Goal: Task Accomplishment & Management: Use online tool/utility

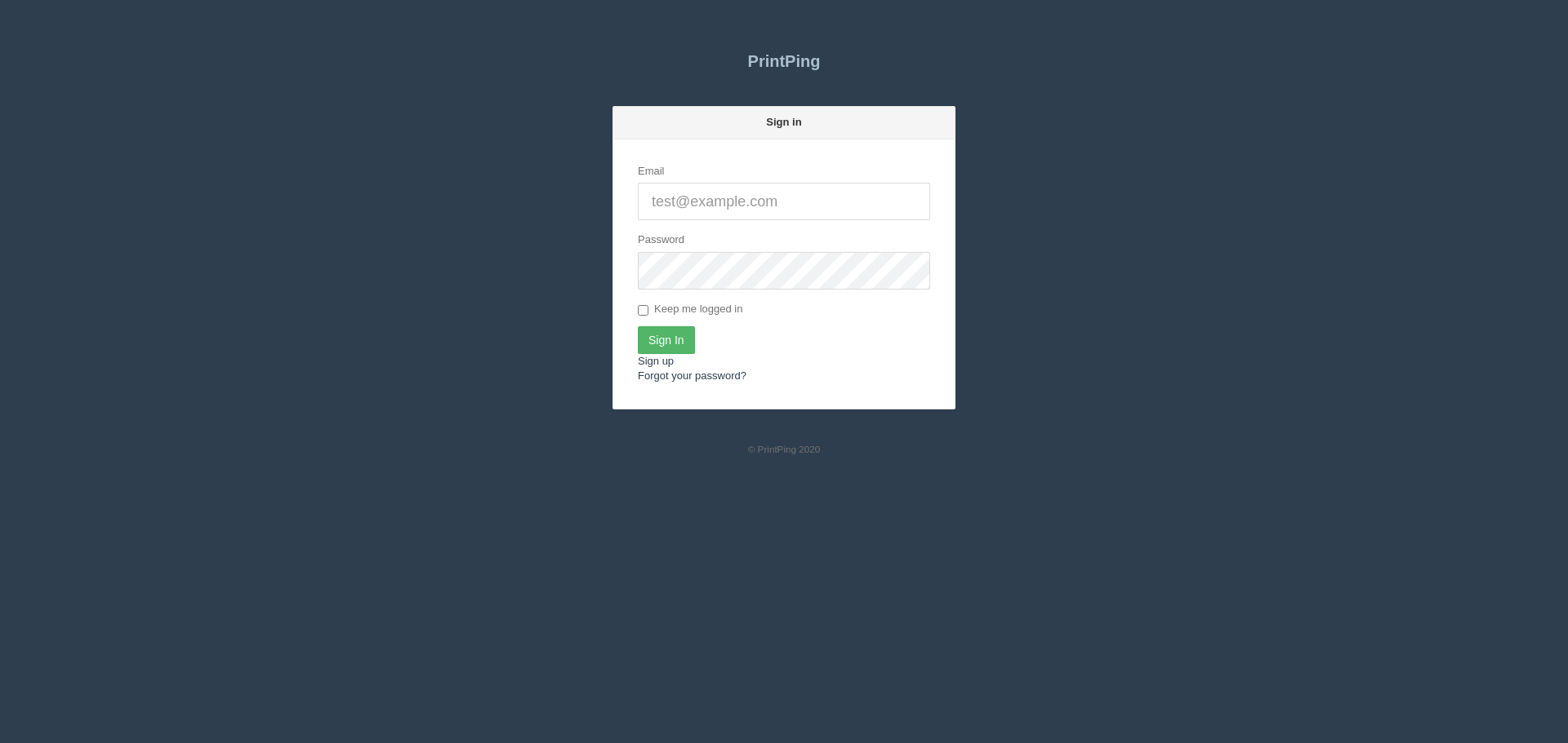
type input "[PERSON_NAME][EMAIL_ADDRESS][DOMAIN_NAME]"
click at [693, 345] on input "Sign In" at bounding box center [666, 339] width 57 height 27
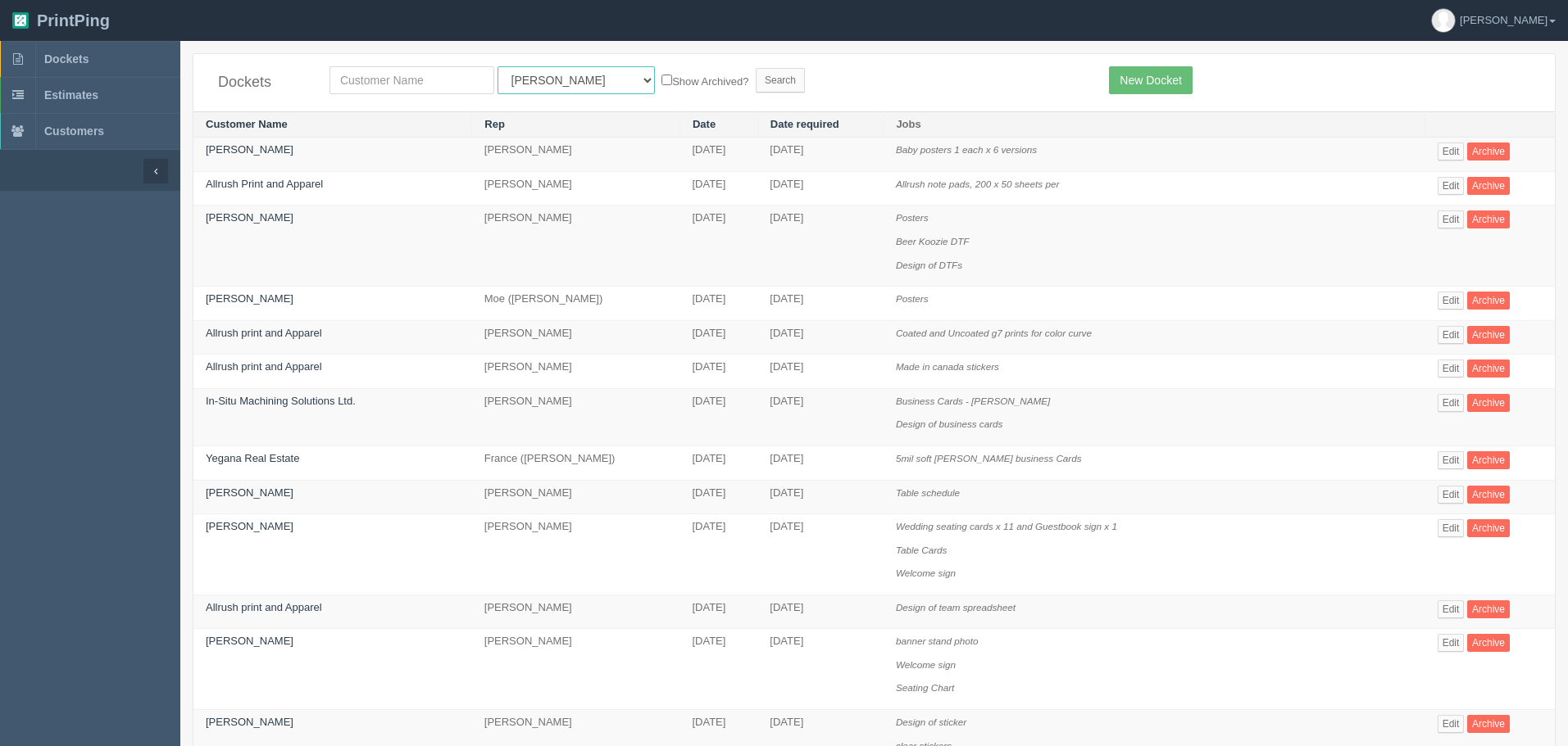
click at [559, 88] on select "All Users [PERSON_NAME] Test 1 [PERSON_NAME] [PERSON_NAME] [PERSON_NAME] France…" at bounding box center [576, 80] width 158 height 27
select select "1"
click at [498, 66] on select "All Users [PERSON_NAME] Test 1 [PERSON_NAME] [PERSON_NAME] [PERSON_NAME] France…" at bounding box center [576, 80] width 158 height 27
click at [452, 86] on input "text" at bounding box center [412, 80] width 165 height 27
type input "wellness"
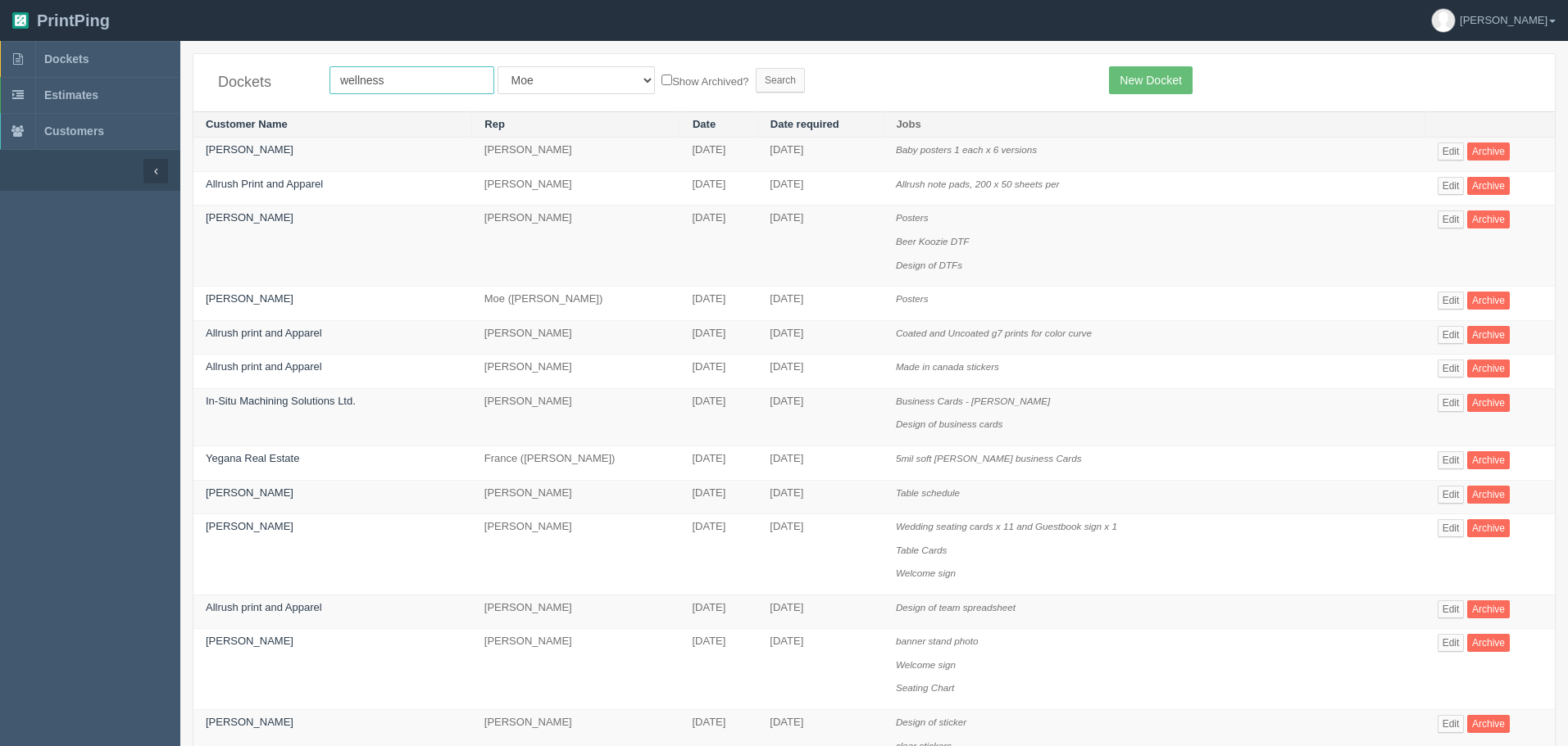
click at [756, 68] on input "Search" at bounding box center [781, 81] width 50 height 25
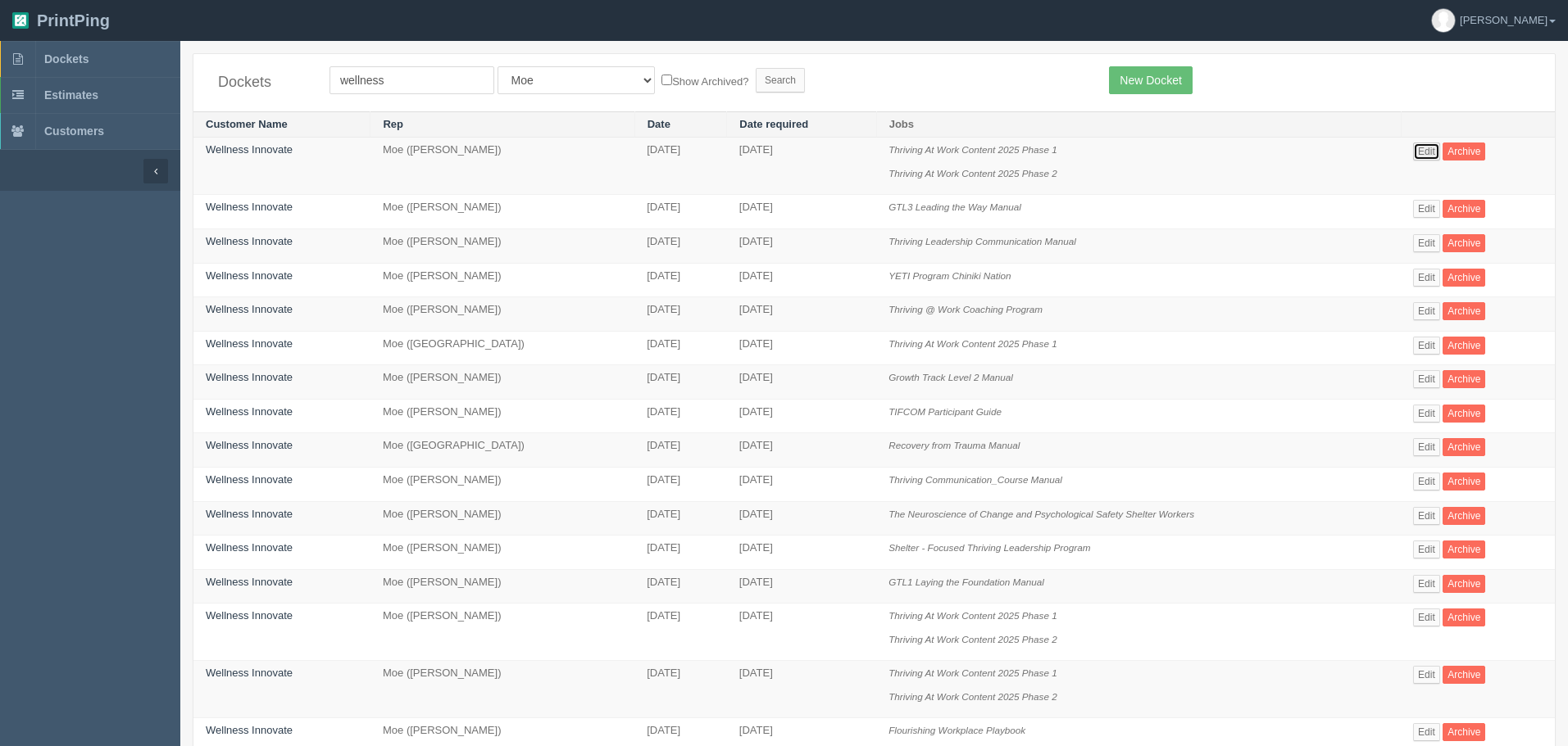
click at [1433, 148] on link "Edit" at bounding box center [1426, 151] width 27 height 18
click at [1430, 211] on link "Edit" at bounding box center [1426, 209] width 27 height 18
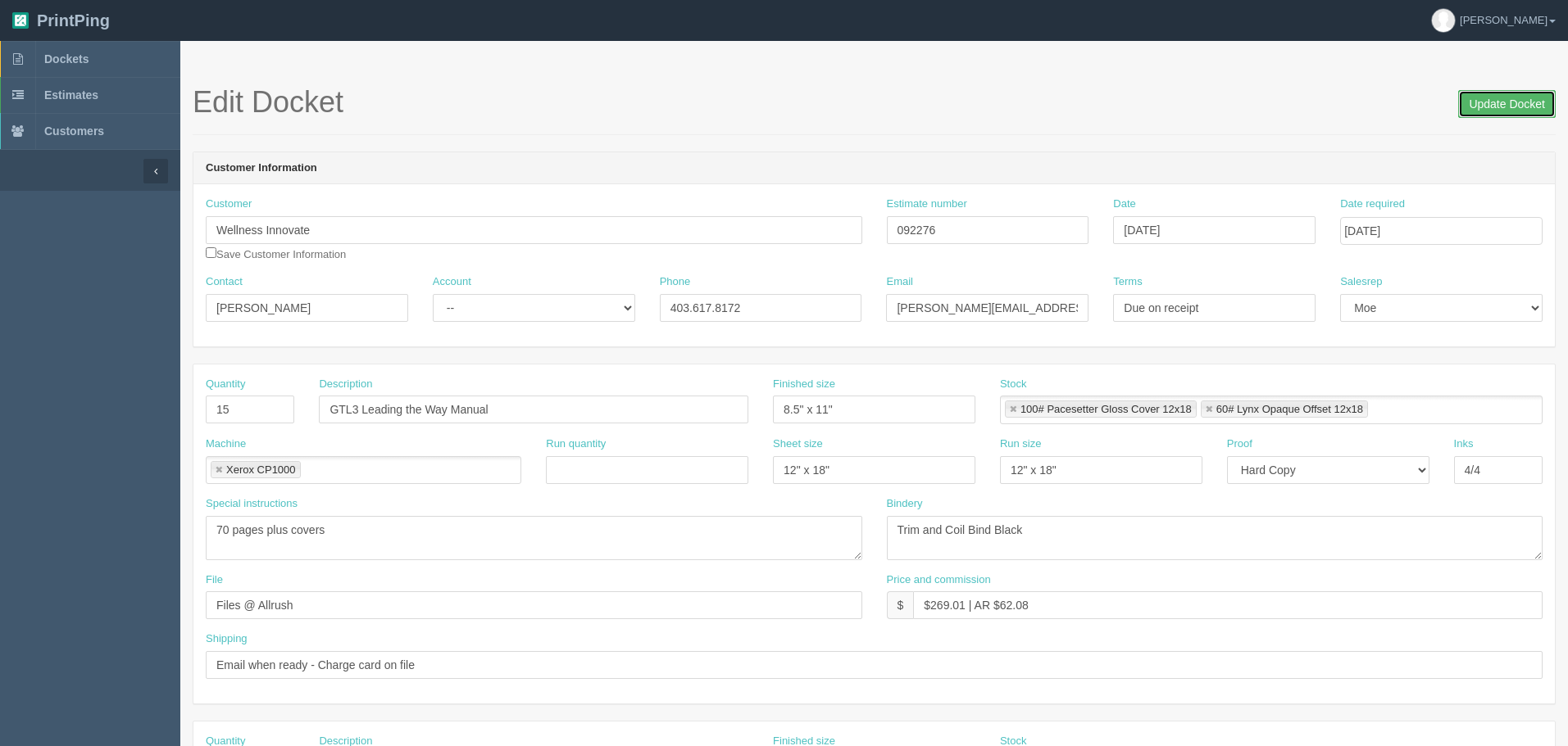
click at [1481, 96] on input "Update Docket" at bounding box center [1507, 104] width 97 height 27
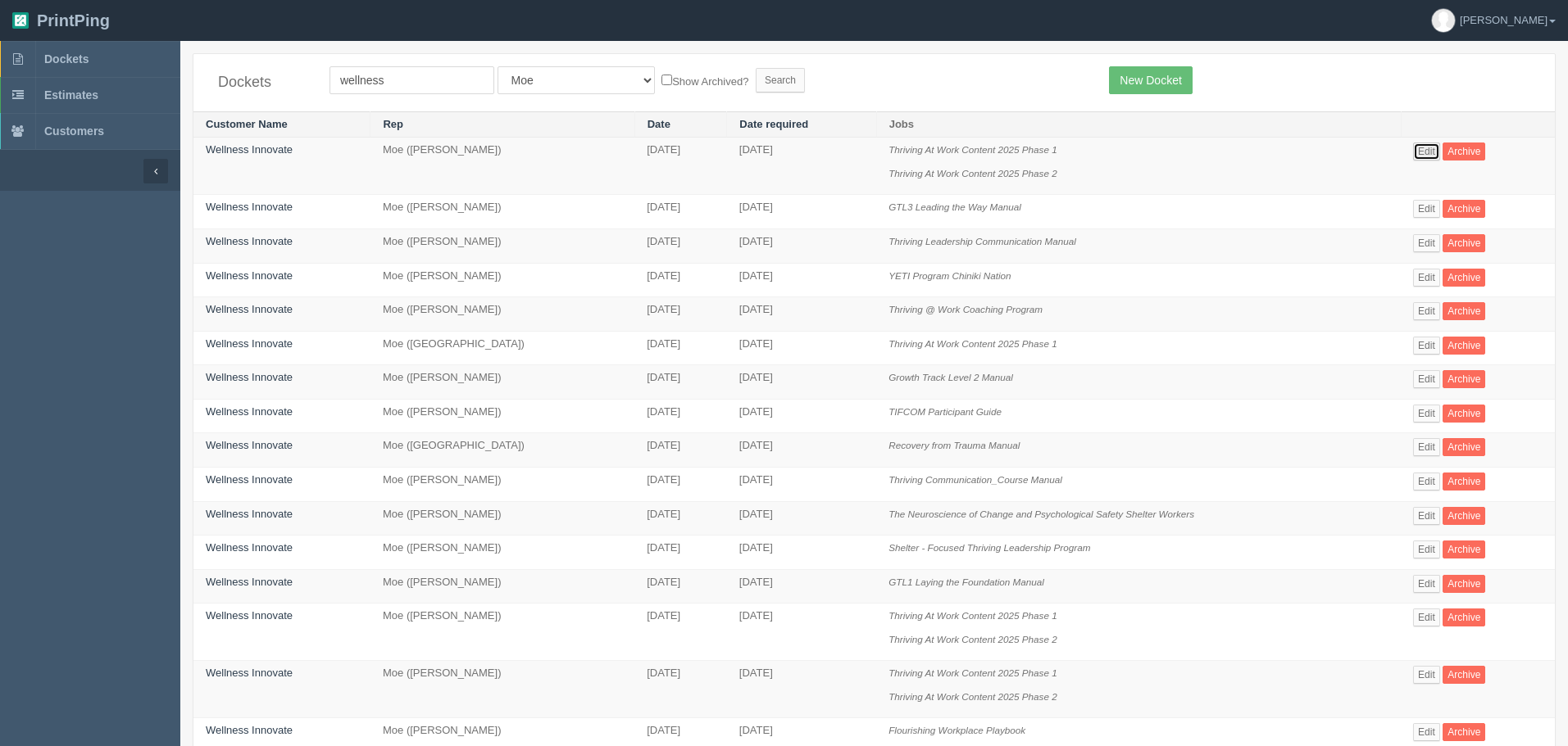
click at [1428, 159] on link "Edit" at bounding box center [1426, 151] width 27 height 18
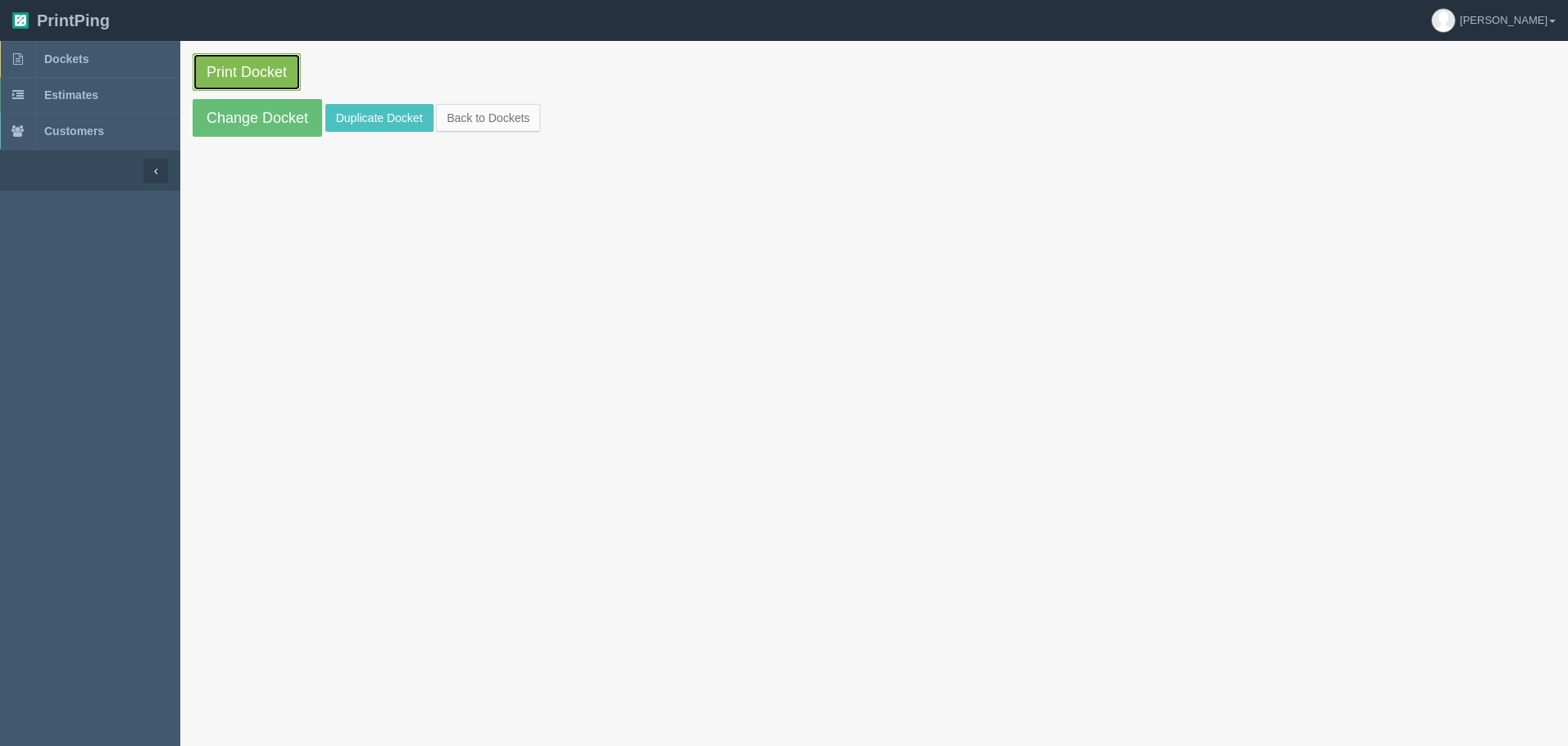
click at [270, 66] on link "Print Docket" at bounding box center [247, 72] width 108 height 38
